Goal: Information Seeking & Learning: Learn about a topic

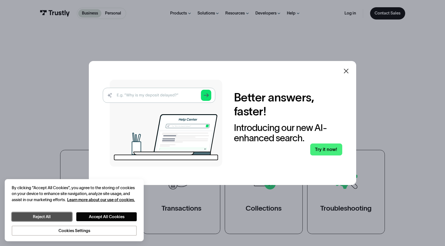
click at [57, 217] on button "Reject All" at bounding box center [42, 216] width 61 height 9
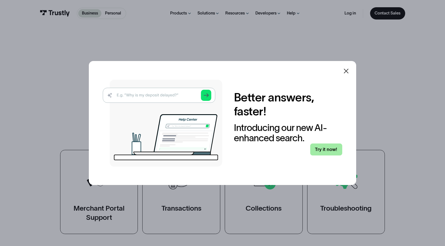
click at [327, 152] on link "Try it now!" at bounding box center [326, 149] width 32 height 12
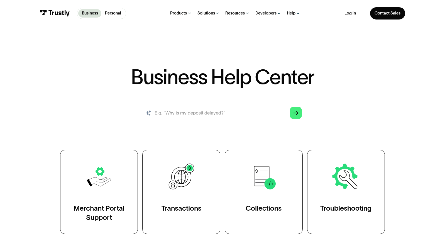
click at [200, 113] on input "search" at bounding box center [222, 113] width 168 height 19
type input "what do you do?"
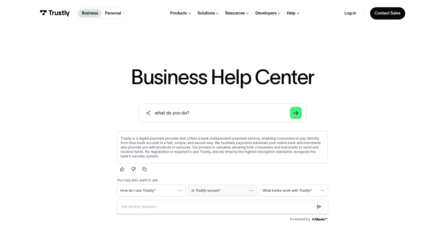
click at [230, 193] on button "Is Trustly secure?" at bounding box center [222, 191] width 69 height 12
